Goal: Transaction & Acquisition: Purchase product/service

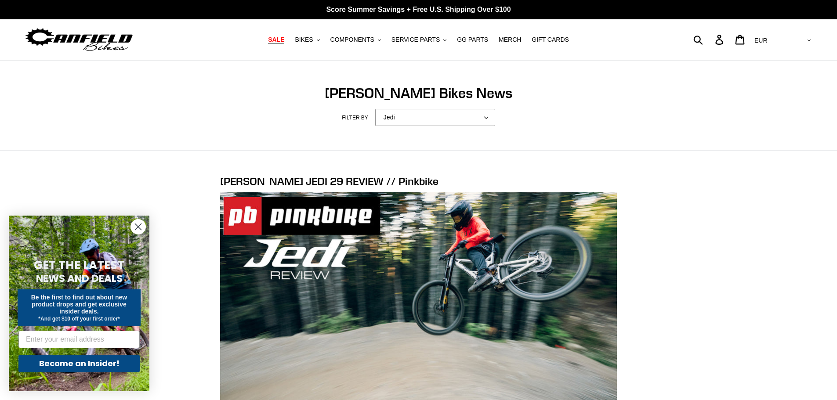
click at [284, 40] on span "SALE" at bounding box center [276, 39] width 16 height 7
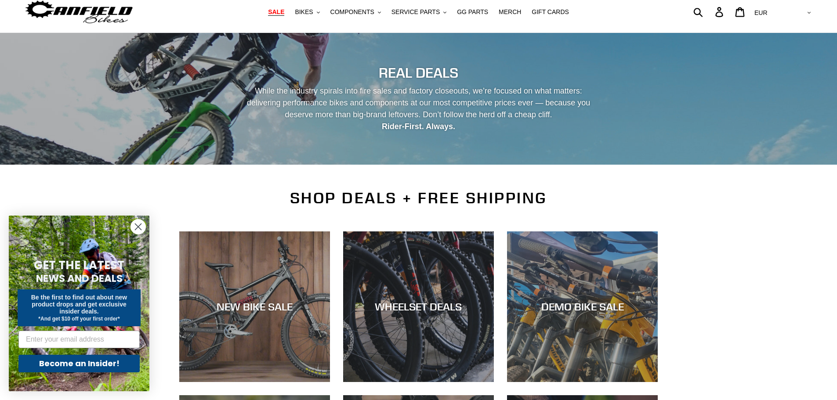
scroll to position [132, 0]
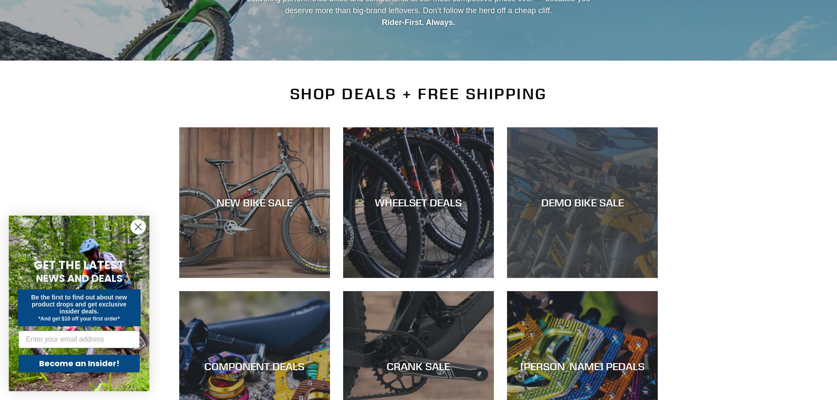
click at [588, 278] on div "DEMO BIKE SALE" at bounding box center [582, 278] width 151 height 0
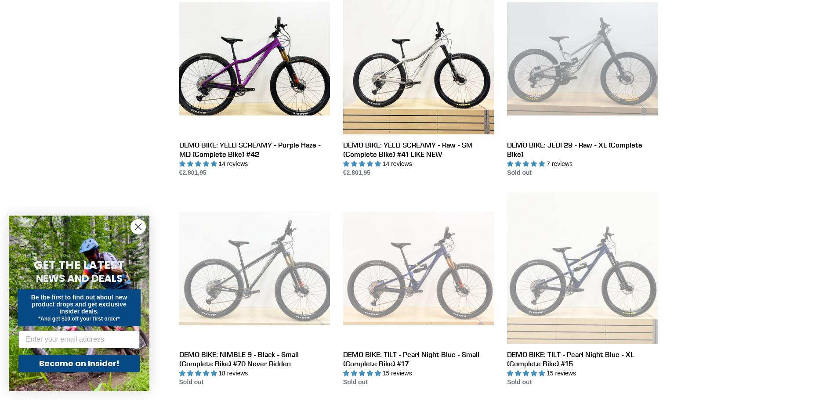
scroll to position [703, 0]
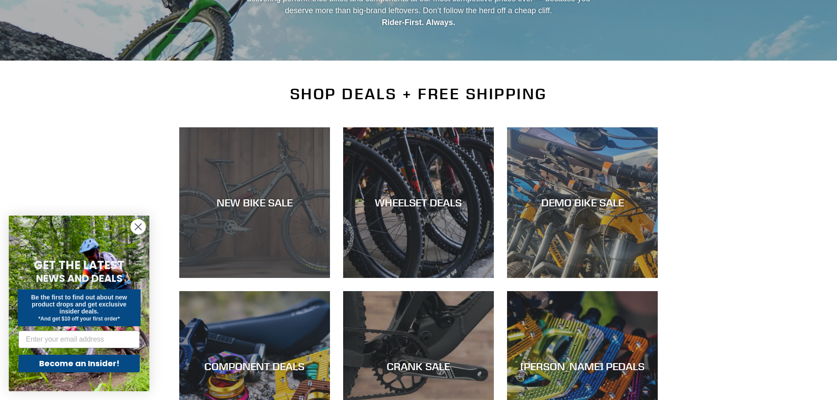
click at [274, 278] on div "NEW BIKE SALE" at bounding box center [254, 278] width 151 height 0
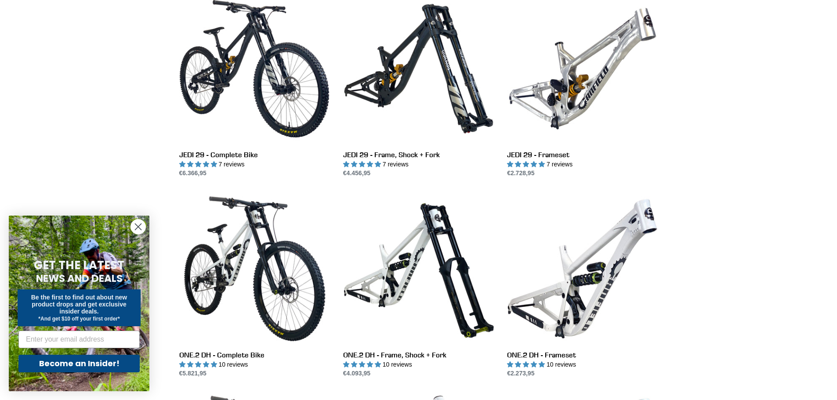
scroll to position [176, 0]
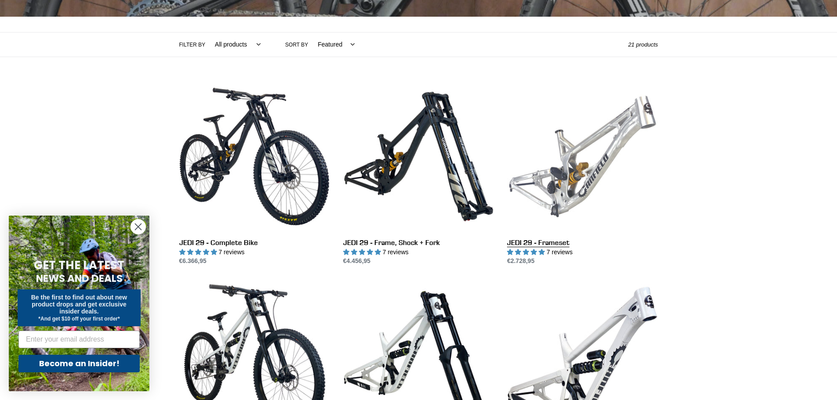
click at [578, 159] on link "JEDI 29 - Frameset" at bounding box center [582, 173] width 151 height 185
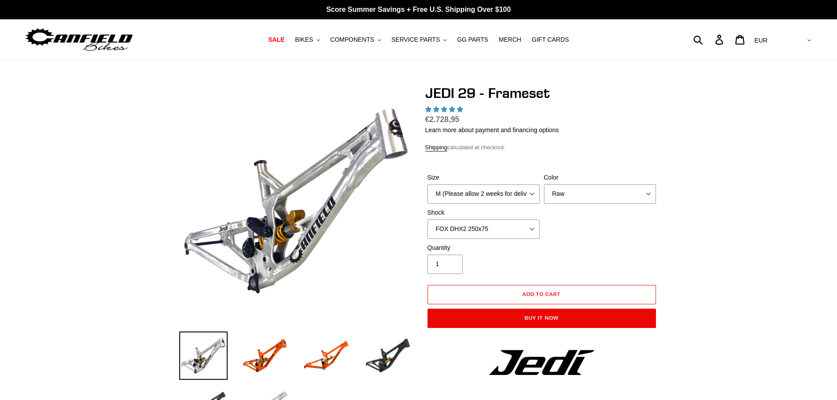
select select "highest-rating"
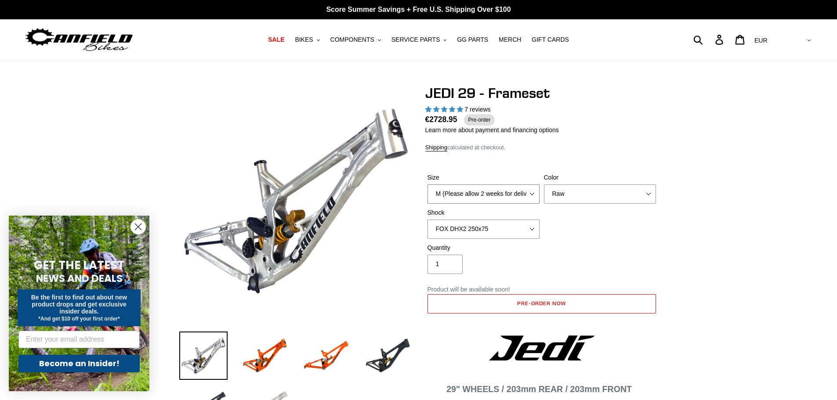
click at [532, 192] on select "M (Please allow 2 weeks for delivery) L (Please allow 2 weeks for delivery) XL" at bounding box center [484, 194] width 112 height 19
select select "L (Please allow 2 weeks for delivery)"
click at [428, 185] on select "M (Please allow 2 weeks for delivery) L (Please allow 2 weeks for delivery) XL" at bounding box center [484, 194] width 112 height 19
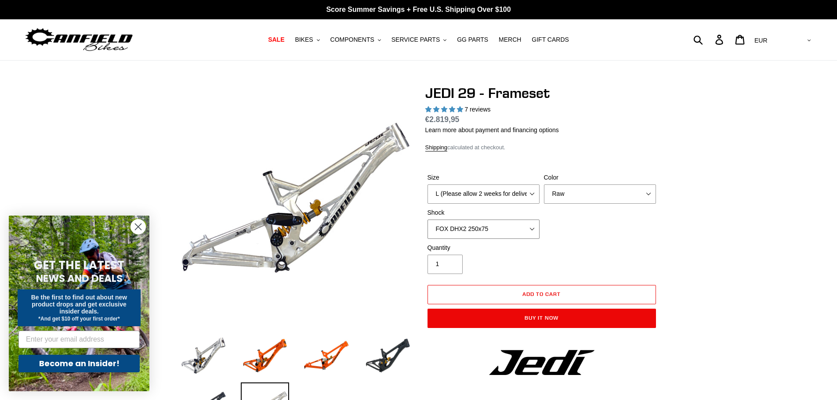
click at [532, 225] on select "No Shock FOX DHX2 250x75 RockShox Vivid Ultimate DH 250x75 EXT e-Storia LOX V3" at bounding box center [484, 229] width 112 height 19
select select "No Shock"
click at [428, 220] on select "No Shock FOX DHX2 250x75 RockShox Vivid Ultimate DH 250x75 EXT e-Storia LOX V3" at bounding box center [484, 229] width 112 height 19
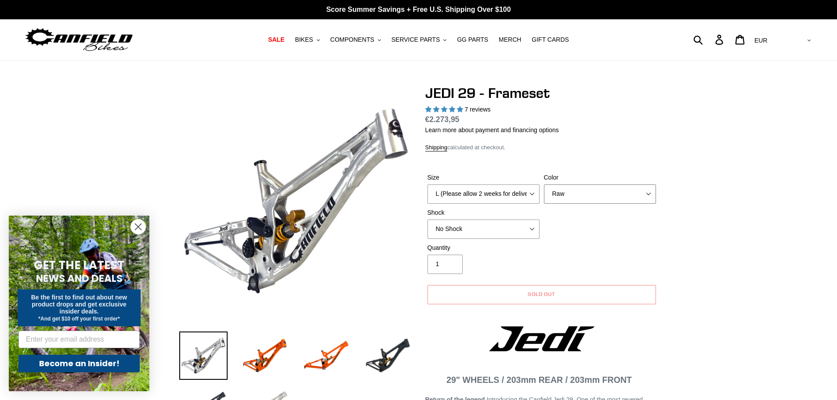
click at [644, 200] on select "Orange Raw Stealth Black" at bounding box center [600, 194] width 112 height 19
select select "Stealth Black"
click at [544, 185] on select "Orange Raw Stealth Black" at bounding box center [600, 194] width 112 height 19
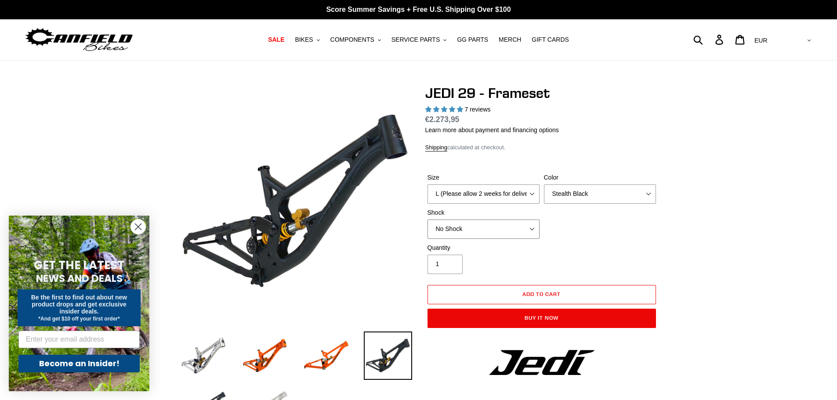
click at [528, 225] on select "No Shock FOX DHX2 250x75 RockShox Vivid Ultimate DH 250x75 EXT e-Storia LOX V3" at bounding box center [484, 229] width 112 height 19
click at [428, 220] on select "No Shock FOX DHX2 250x75 RockShox Vivid Ultimate DH 250x75 EXT e-Storia LOX V3" at bounding box center [484, 229] width 112 height 19
click at [531, 226] on select "No Shock FOX DHX2 250x75 RockShox Vivid Ultimate DH 250x75 EXT e-Storia LOX V3" at bounding box center [484, 229] width 112 height 19
select select "No Shock"
click at [428, 220] on select "No Shock FOX DHX2 250x75 RockShox Vivid Ultimate DH 250x75 EXT e-Storia LOX V3" at bounding box center [484, 229] width 112 height 19
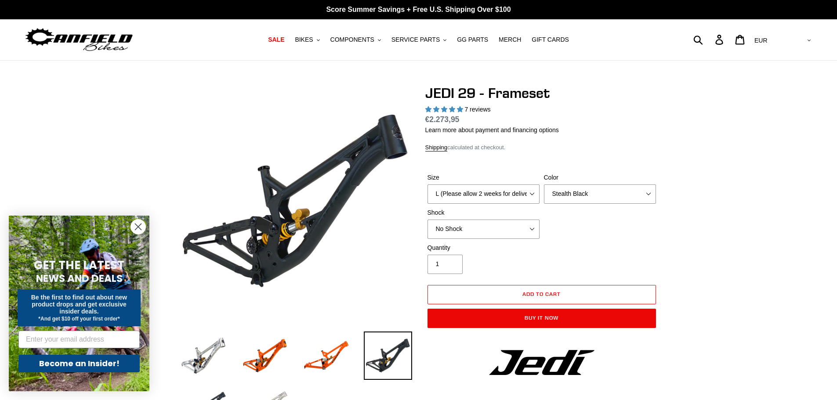
click at [570, 234] on div "Size M (Please allow 2 weeks for delivery) L (Please allow 2 weeks for delivery…" at bounding box center [541, 208] width 233 height 70
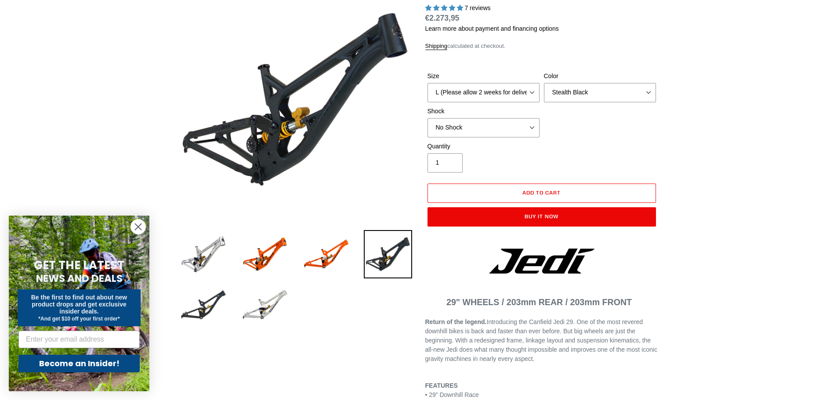
scroll to position [88, 0]
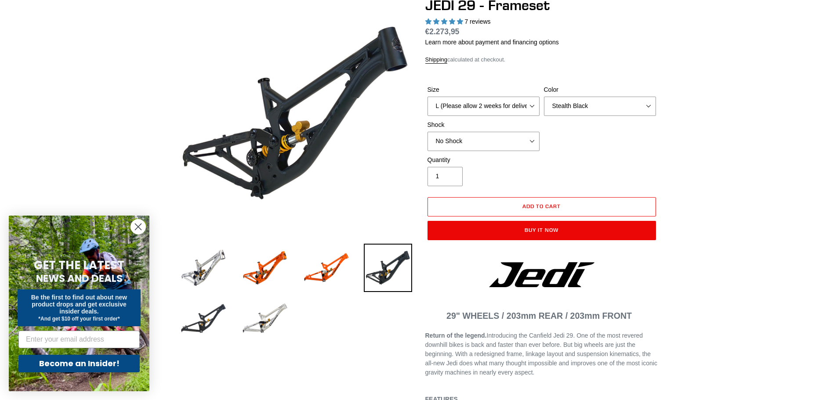
click at [143, 222] on circle "Close dialog" at bounding box center [138, 227] width 15 height 15
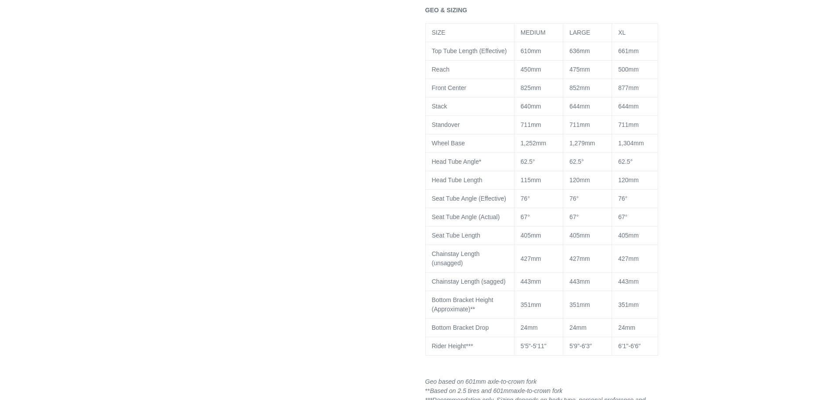
scroll to position [791, 0]
